Goal: Contribute content

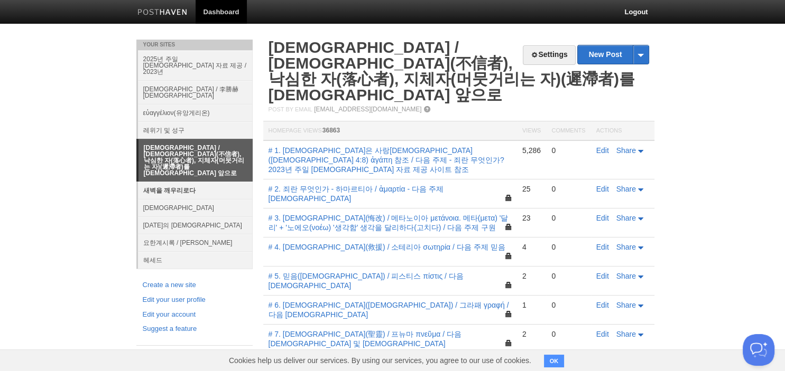
click at [173, 182] on link "새벽을 깨우리로다" at bounding box center [195, 190] width 115 height 17
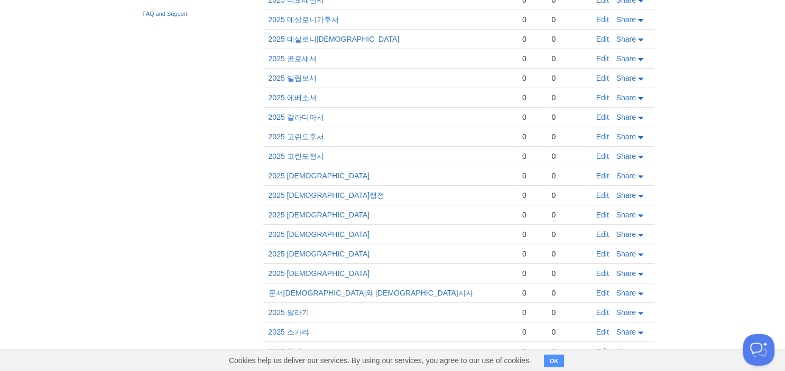
scroll to position [476, 0]
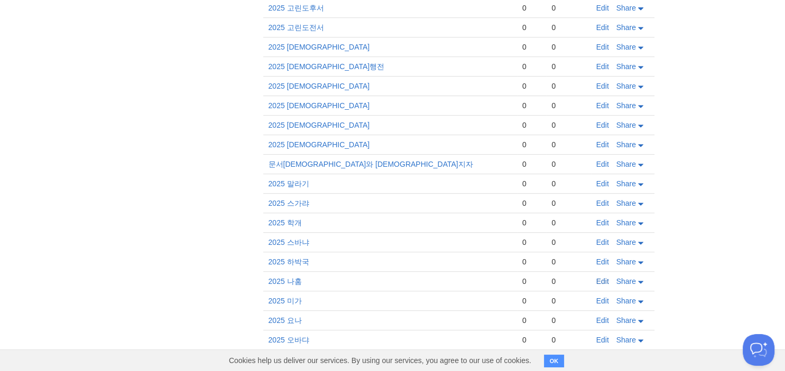
click at [602, 277] on link "Edit" at bounding box center [602, 281] width 13 height 8
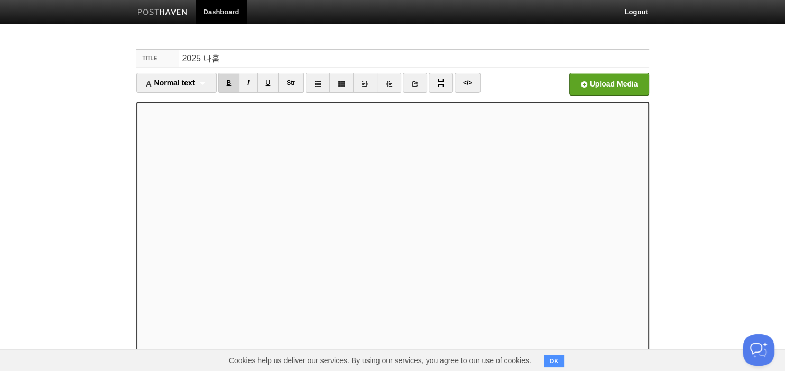
click at [233, 86] on link "B" at bounding box center [229, 83] width 22 height 20
click at [234, 81] on link "B" at bounding box center [229, 83] width 22 height 20
click at [233, 87] on link "B" at bounding box center [229, 83] width 22 height 20
click at [223, 85] on link "B" at bounding box center [229, 83] width 22 height 20
click at [227, 85] on link "B" at bounding box center [229, 83] width 22 height 20
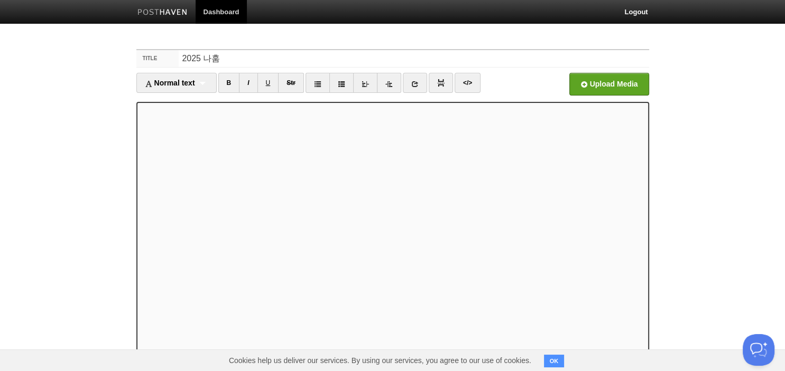
scroll to position [72, 0]
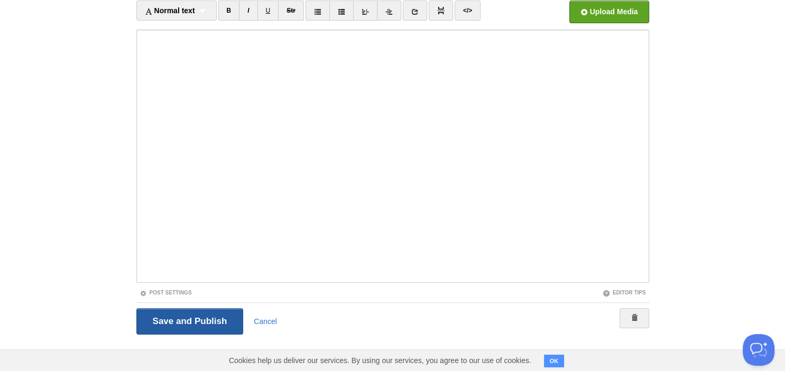
click at [159, 316] on input "Save and Publish" at bounding box center [189, 322] width 107 height 26
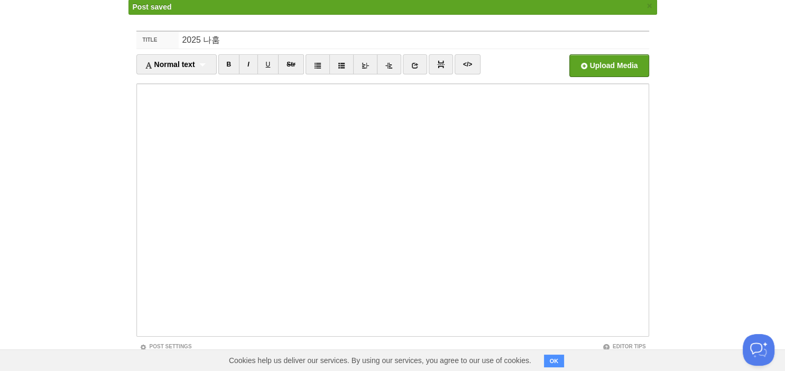
scroll to position [40, 0]
